Goal: Transaction & Acquisition: Book appointment/travel/reservation

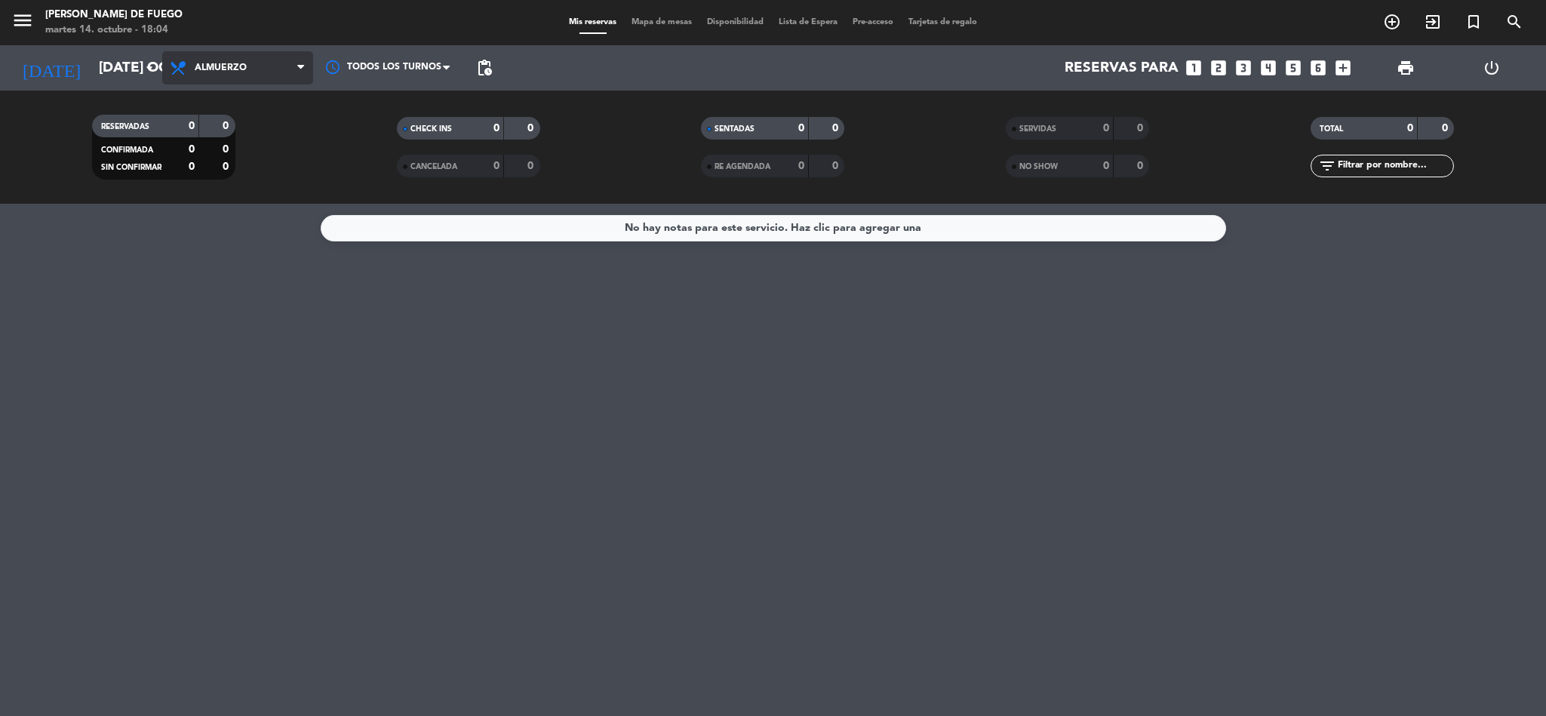
click at [222, 63] on span "Almuerzo" at bounding box center [221, 68] width 52 height 11
click at [223, 161] on div "menu Arda Bodegon de Fuego martes 14. octubre - 18:04 Mis reservas Mapa de mesa…" at bounding box center [773, 102] width 1546 height 204
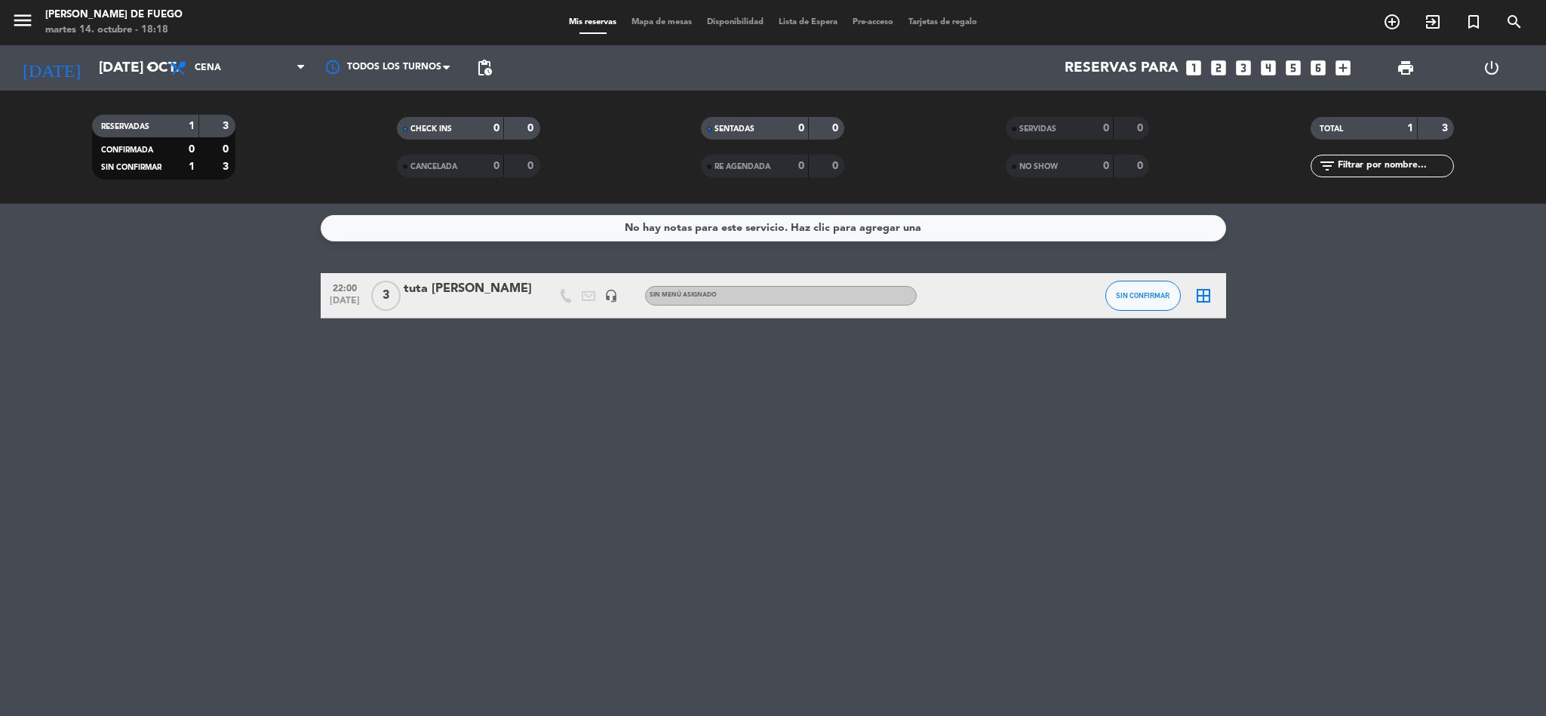
click at [1211, 72] on icon "looks_two" at bounding box center [1219, 68] width 20 height 20
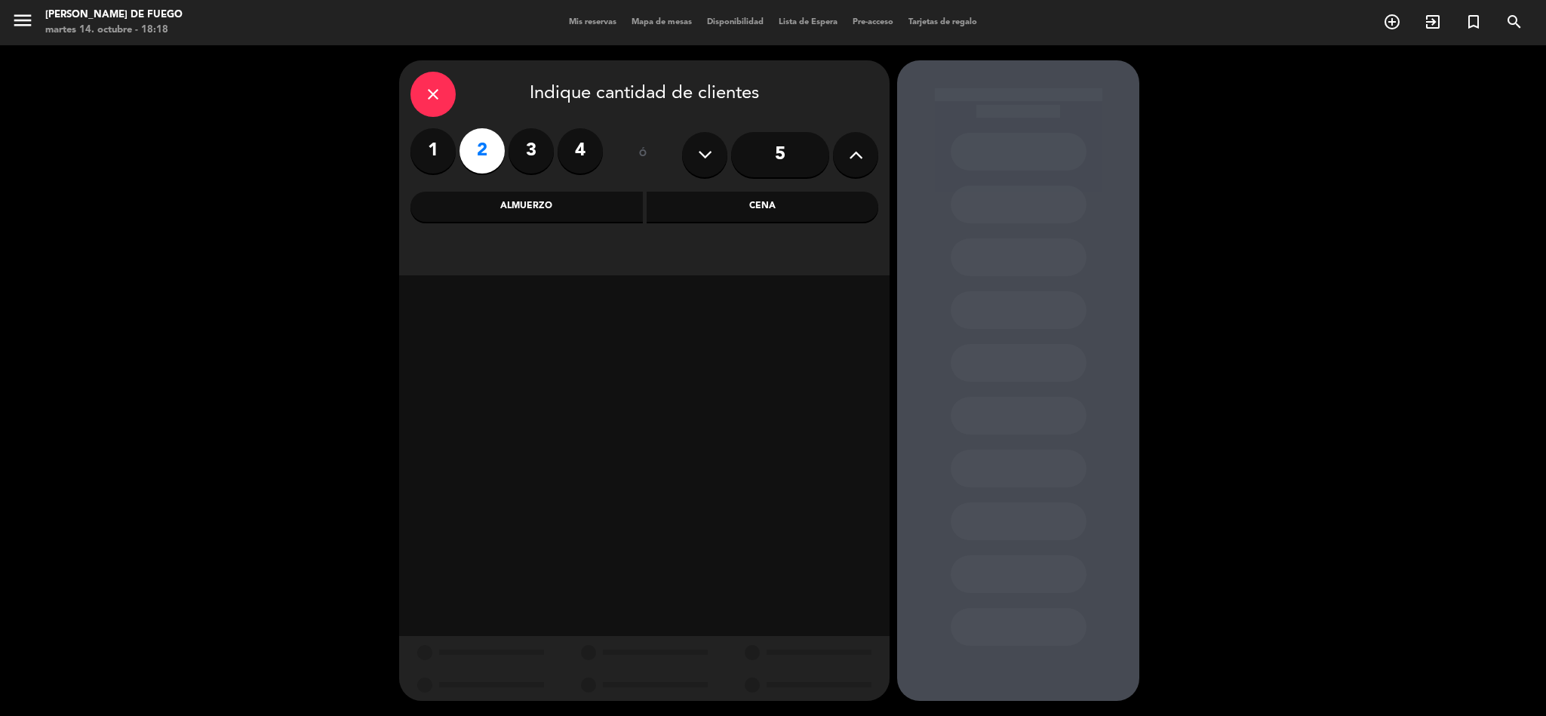
click at [677, 199] on div "Cena" at bounding box center [763, 207] width 232 height 30
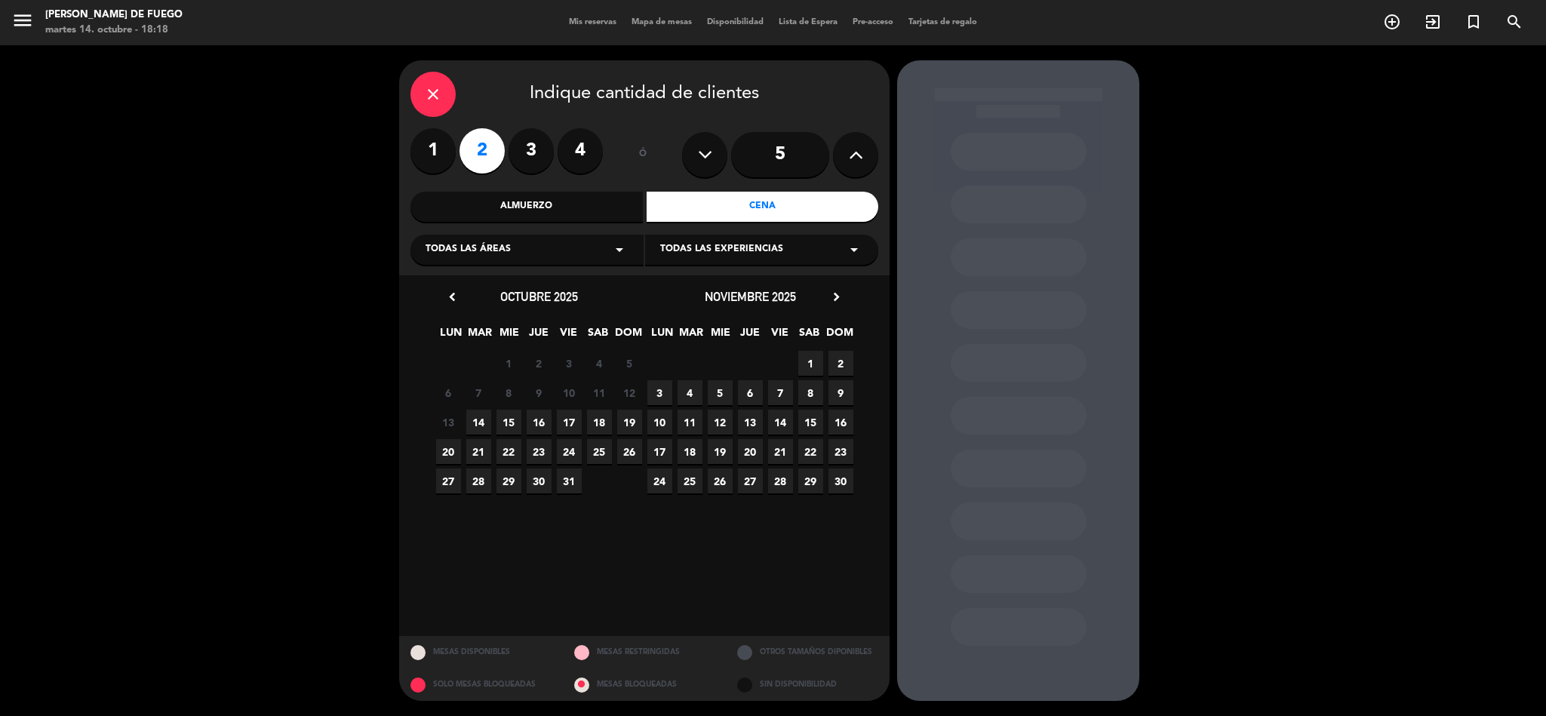
click at [476, 419] on span "14" at bounding box center [478, 422] width 25 height 25
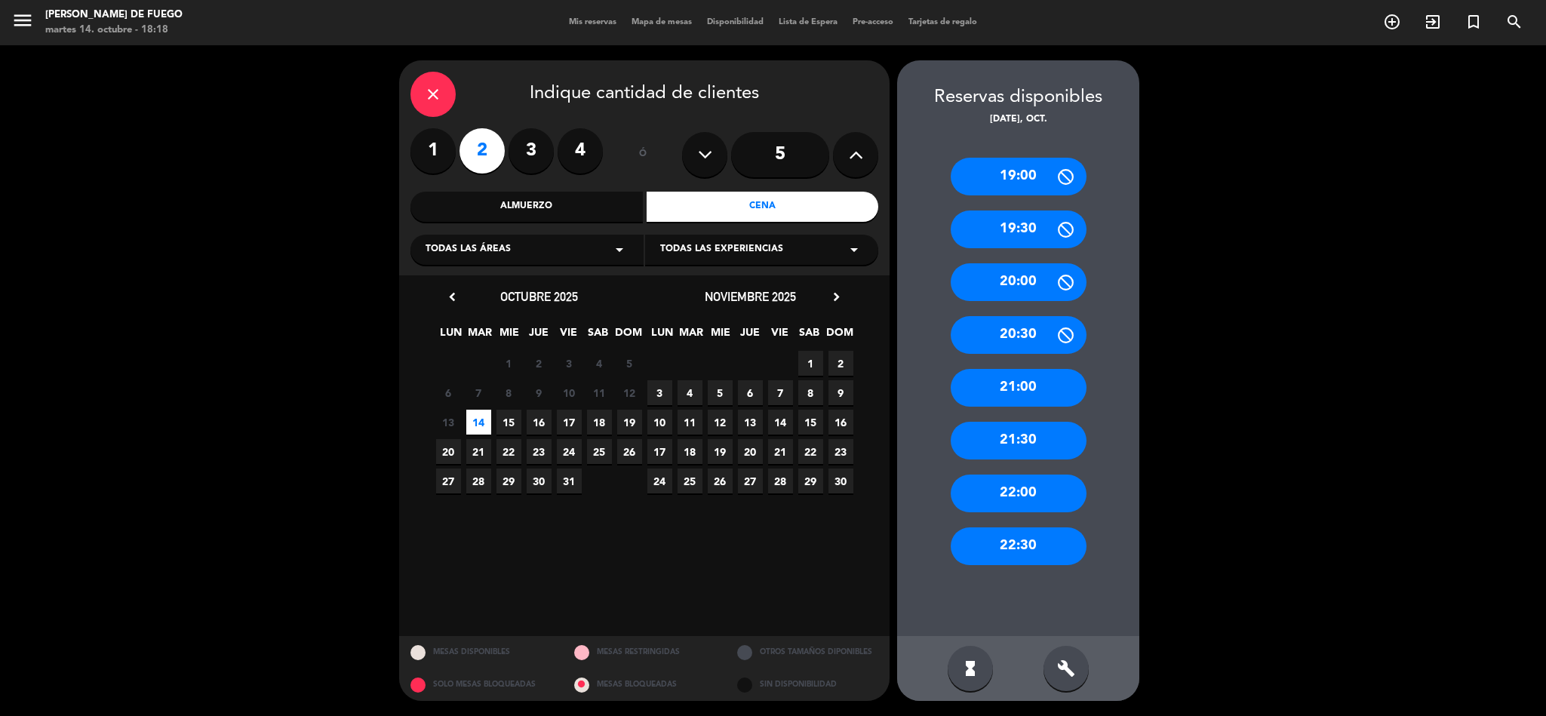
click at [981, 432] on div "21:30" at bounding box center [1019, 441] width 136 height 38
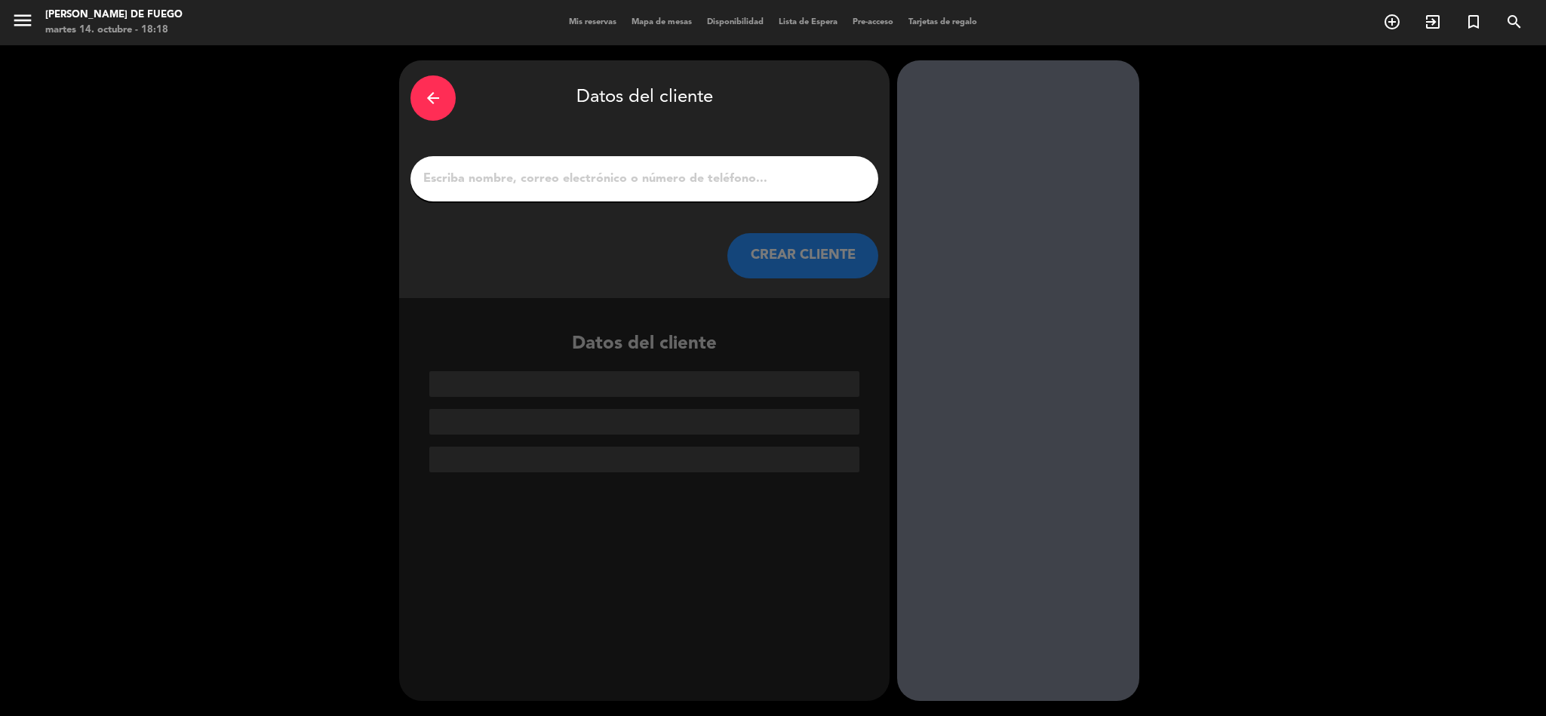
click at [661, 186] on input "1" at bounding box center [644, 178] width 445 height 21
drag, startPoint x: 661, startPoint y: 186, endPoint x: 668, endPoint y: 180, distance: 9.1
click at [663, 183] on input "1" at bounding box center [644, 178] width 445 height 21
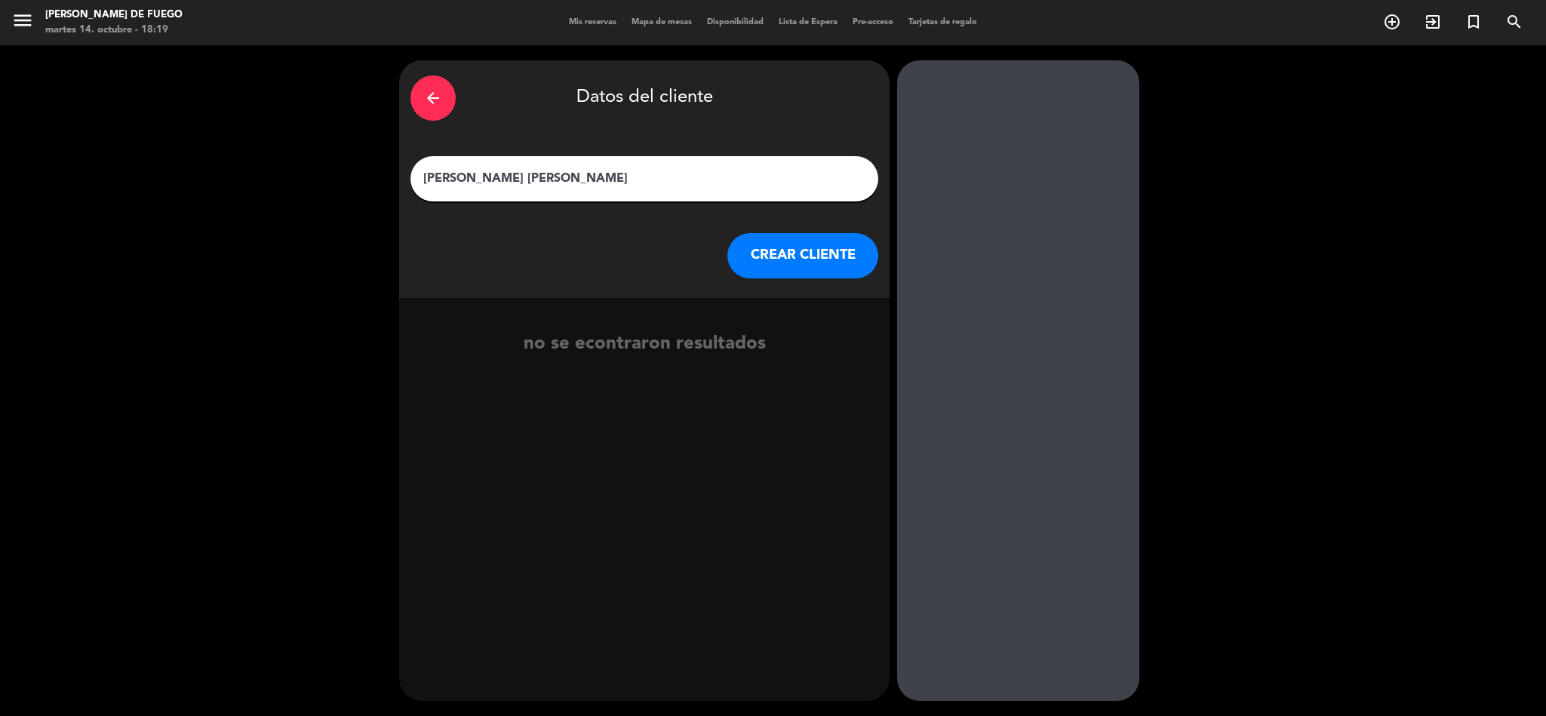
type input "[PERSON_NAME] [PERSON_NAME]"
click at [838, 256] on button "CREAR CLIENTE" at bounding box center [802, 255] width 151 height 45
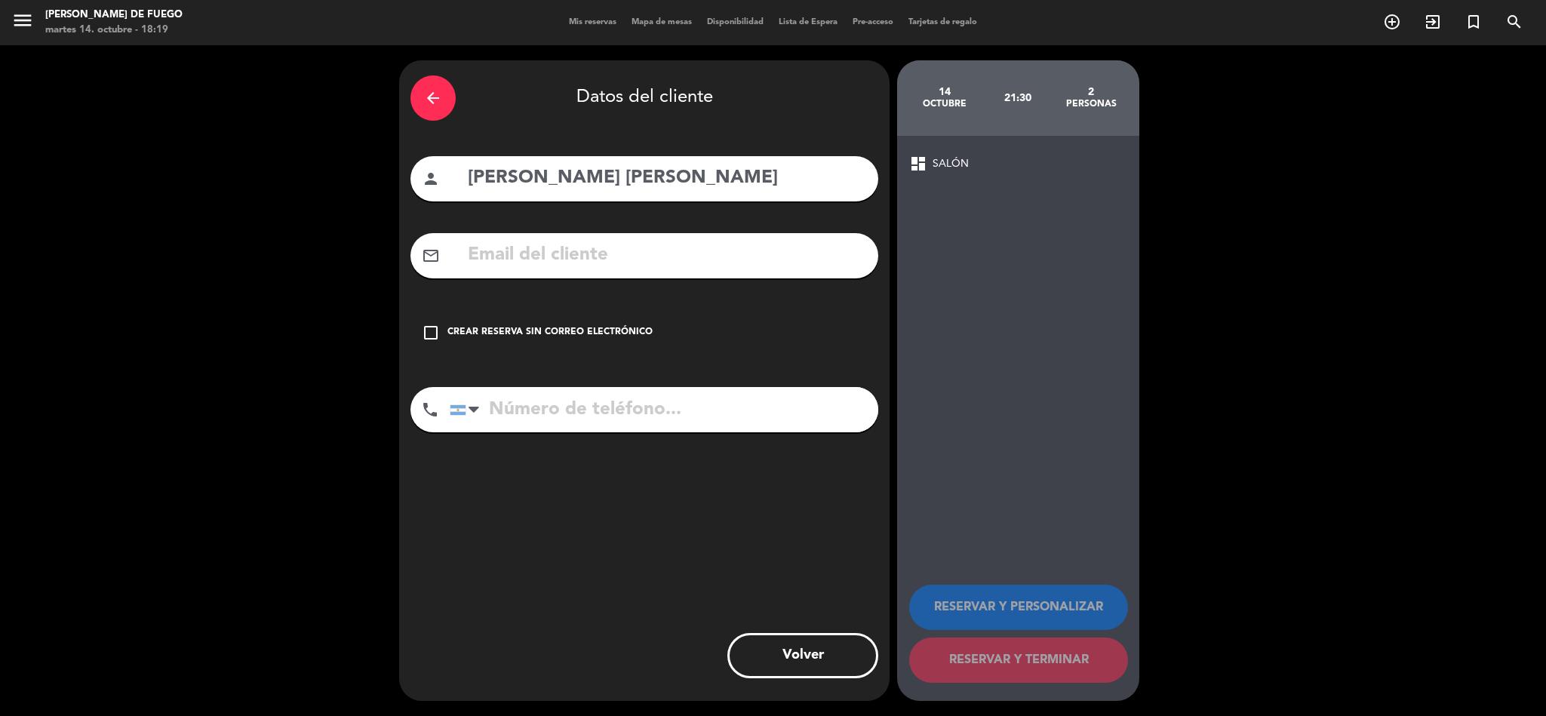
click at [422, 329] on icon "check_box_outline_blank" at bounding box center [431, 333] width 18 height 18
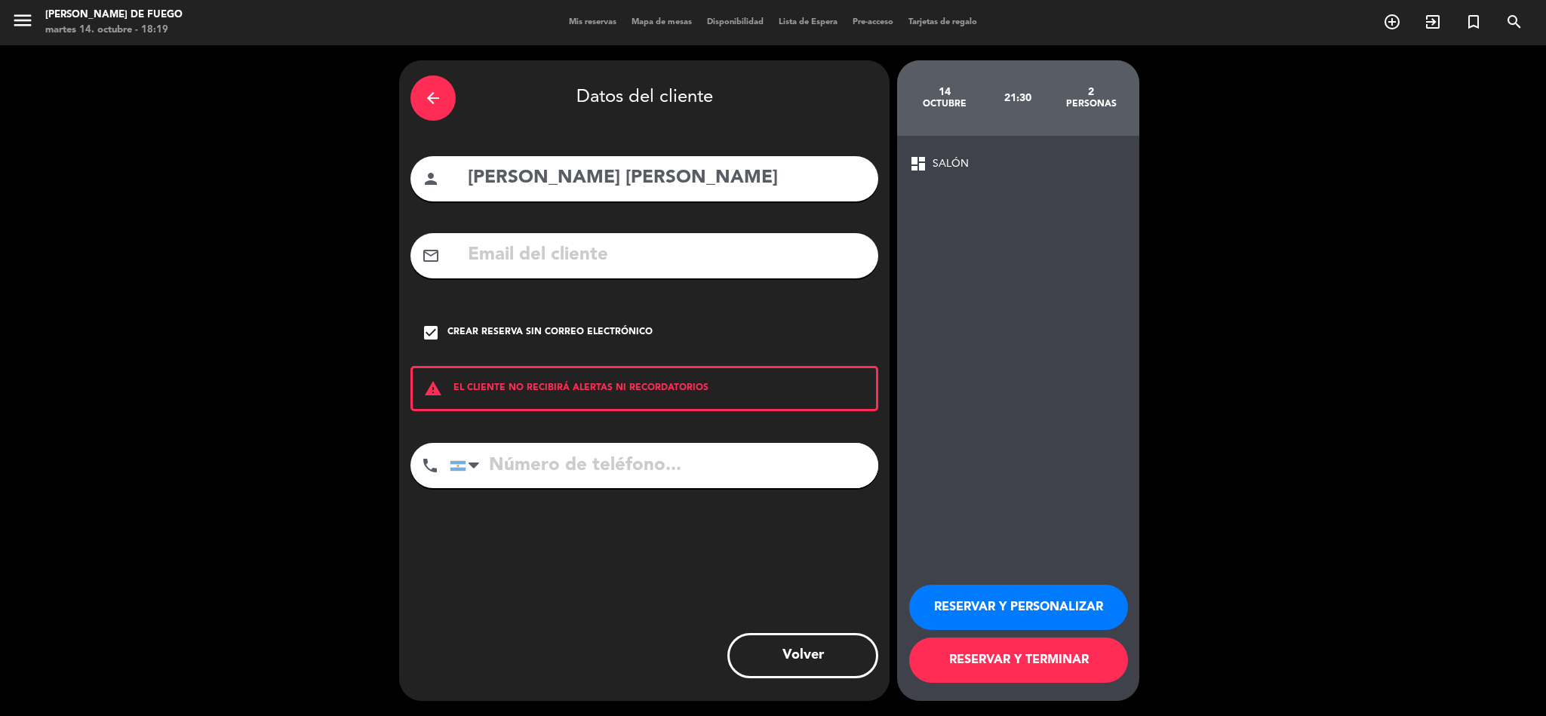
click at [976, 604] on button "RESERVAR Y PERSONALIZAR" at bounding box center [1018, 607] width 219 height 45
click at [976, 604] on div "14 octubre 21:30 2 personas dashboard SALÓN RESERVAR Y PERSONALIZAR RESERVAR Y …" at bounding box center [1018, 380] width 242 height 640
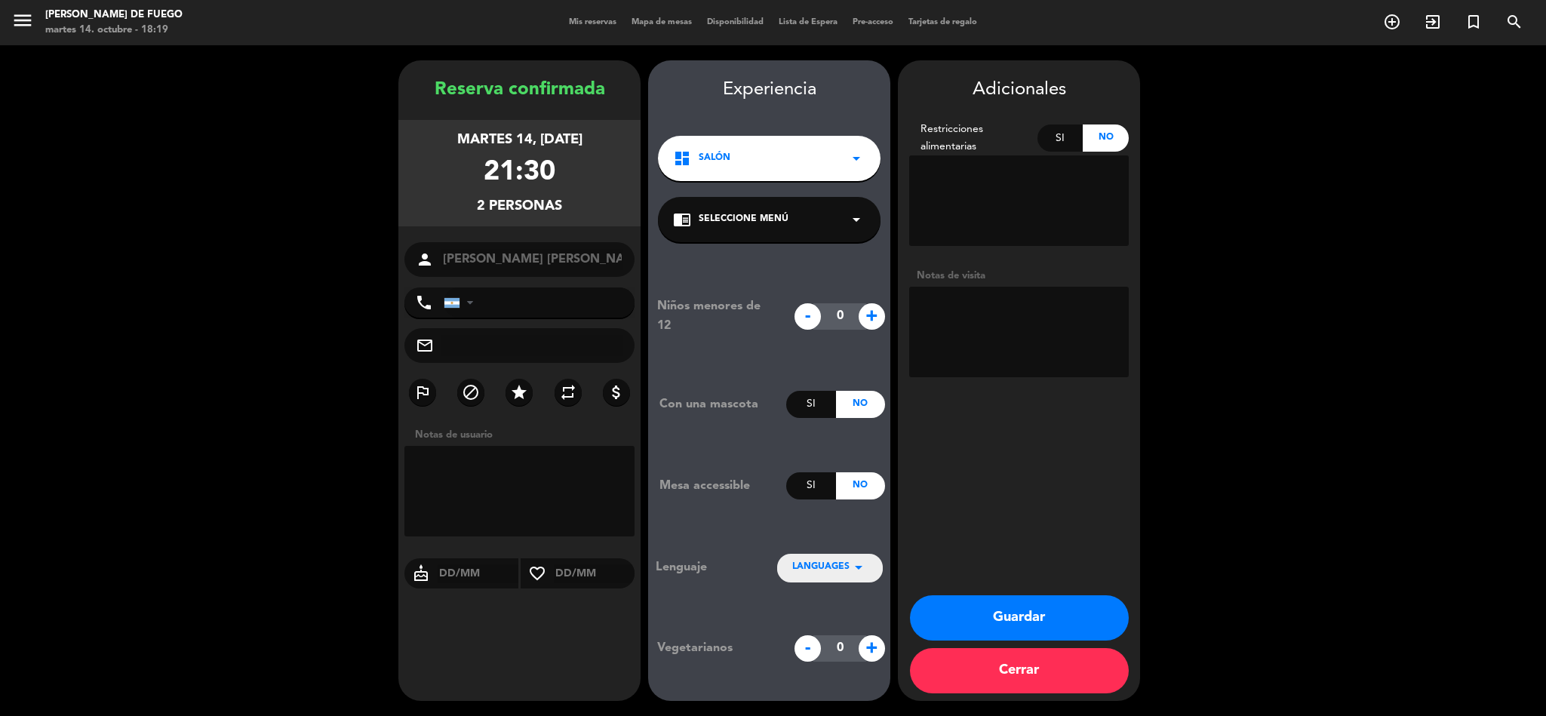
click at [994, 616] on button "Guardar" at bounding box center [1019, 617] width 219 height 45
